Goal: Register for event/course

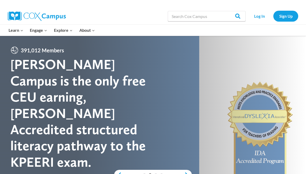
click at [263, 16] on link "Log In" at bounding box center [260, 16] width 23 height 11
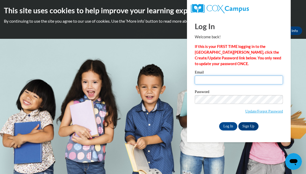
click at [223, 79] on input "Email" at bounding box center [239, 79] width 88 height 9
type input "chloe.walker1@students.cau.edu"
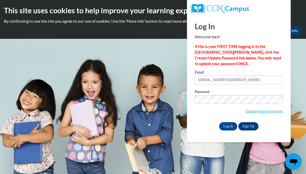
click at [232, 128] on input "Log In" at bounding box center [228, 126] width 18 height 8
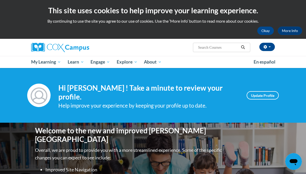
click at [0, 0] on span "PK-5 Structured Literacy Program" at bounding box center [0, 0] width 0 height 0
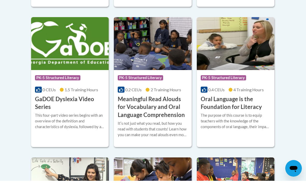
scroll to position [340, 0]
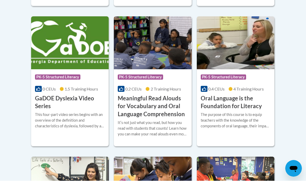
click at [262, 108] on h3 "Oral Language is the Foundation for Literacy" at bounding box center [236, 116] width 70 height 16
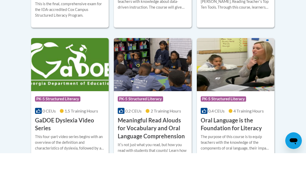
scroll to position [361, 0]
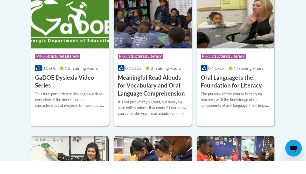
click at [241, 104] on div "The purpose of this course is to equip teachers with the knowledge of the compo…" at bounding box center [236, 112] width 70 height 17
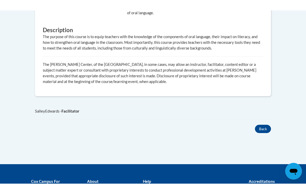
scroll to position [311, 0]
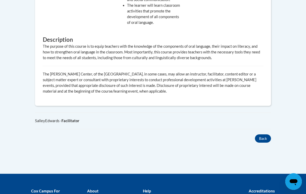
click at [264, 136] on button "Back" at bounding box center [263, 139] width 16 height 8
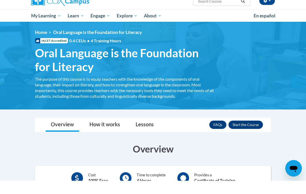
scroll to position [52, 0]
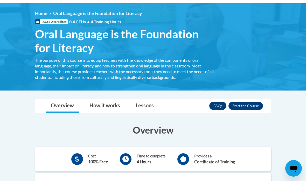
click at [258, 115] on button "Enroll" at bounding box center [246, 119] width 35 height 8
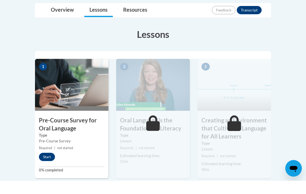
scroll to position [129, 0]
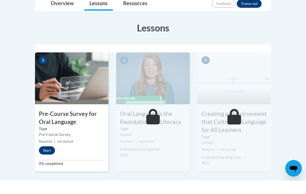
click at [48, 160] on button "Start" at bounding box center [47, 164] width 16 height 8
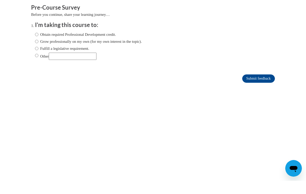
scroll to position [0, 0]
click at [109, 35] on label "Obtain required Professional Development credit." at bounding box center [75, 35] width 81 height 6
click at [38, 35] on input "Obtain required Professional Development credit." at bounding box center [36, 35] width 3 height 6
radio input "true"
click at [262, 77] on input "Submit feedback" at bounding box center [259, 79] width 33 height 8
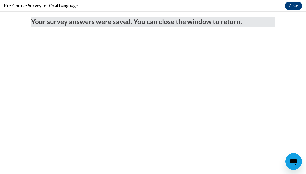
click at [295, 6] on button "Close" at bounding box center [293, 6] width 17 height 8
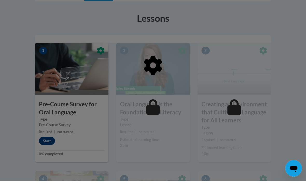
scroll to position [142, 0]
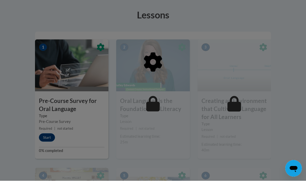
click at [49, 131] on div at bounding box center [153, 102] width 236 height 99
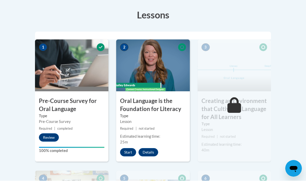
click at [131, 162] on button "Start" at bounding box center [128, 166] width 16 height 8
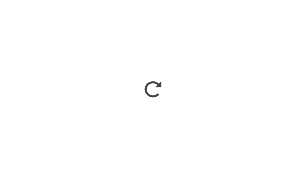
scroll to position [0, 0]
